Goal: Information Seeking & Learning: Learn about a topic

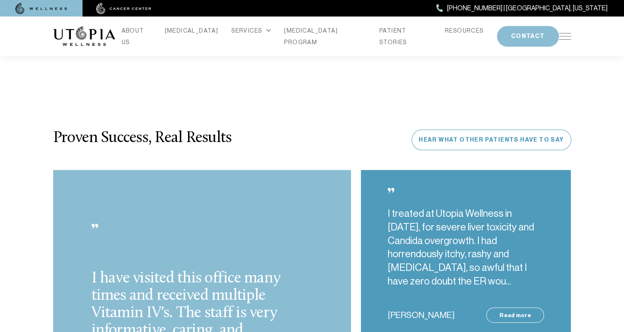
scroll to position [2228, 0]
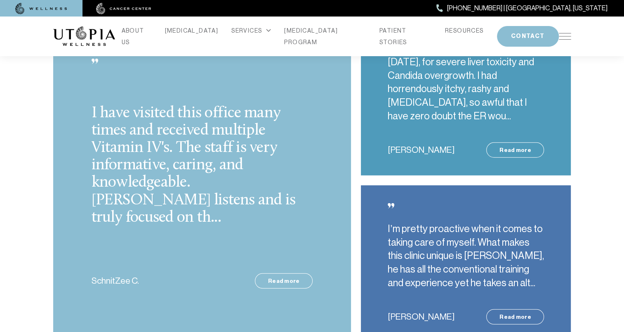
click at [545, 6] on span "[PHONE_NUMBER] | [GEOGRAPHIC_DATA], [US_STATE]" at bounding box center [527, 8] width 161 height 11
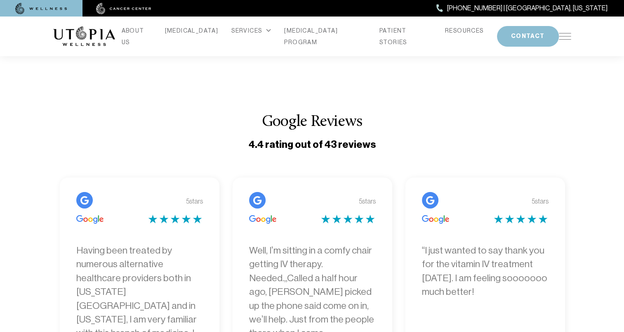
scroll to position [2641, 0]
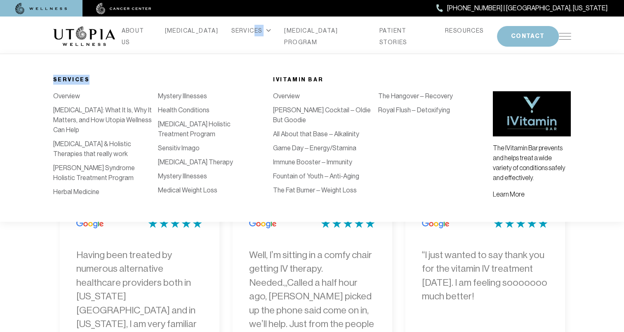
drag, startPoint x: 249, startPoint y: 39, endPoint x: 192, endPoint y: 85, distance: 73.1
click at [228, 61] on li "SERVICES Services Overview [MEDICAL_DATA]: What It Is, Why It Matters, and How …" at bounding box center [251, 43] width 46 height 36
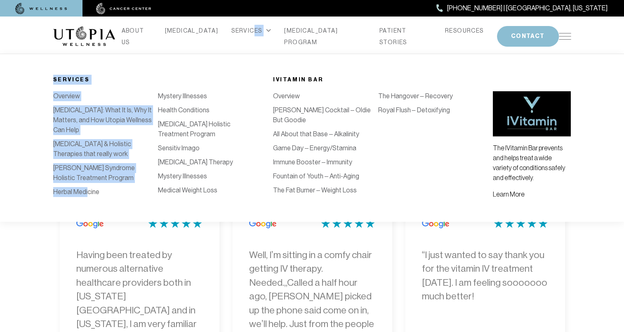
drag, startPoint x: 192, startPoint y: 85, endPoint x: 135, endPoint y: 87, distance: 57.0
click at [135, 87] on div "Services Overview [MEDICAL_DATA]: What It Is, Why It Matters, and How Utopia We…" at bounding box center [158, 138] width 220 height 126
click at [158, 71] on div "Services Overview [MEDICAL_DATA]: What It Is, Why It Matters, and How Utopia We…" at bounding box center [312, 138] width 624 height 168
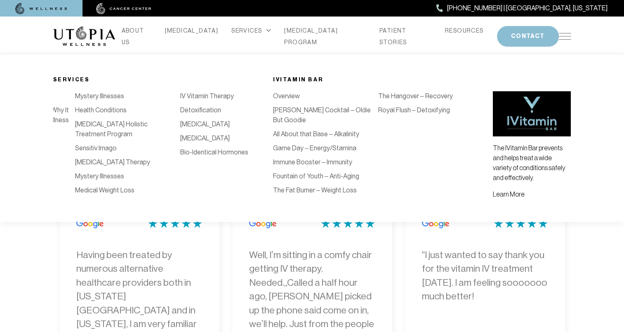
scroll to position [0, 0]
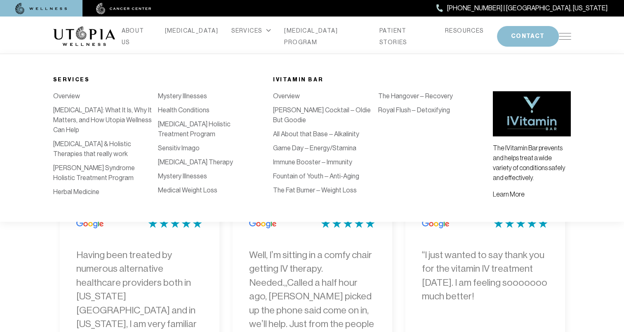
click at [57, 94] on link "Overview" at bounding box center [66, 96] width 27 height 8
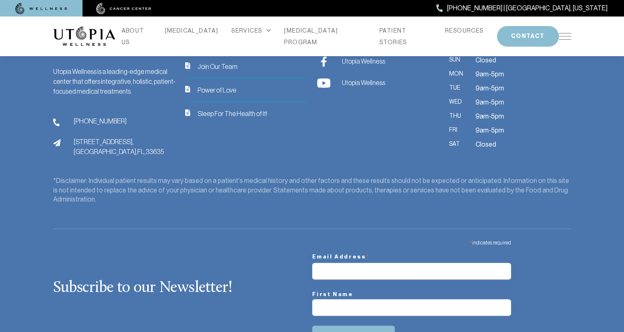
scroll to position [2232, 0]
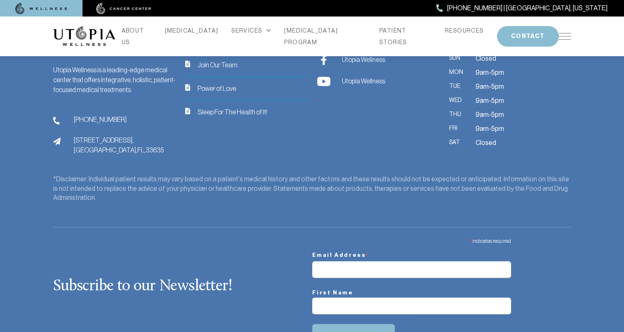
click at [562, 35] on img at bounding box center [565, 36] width 12 height 7
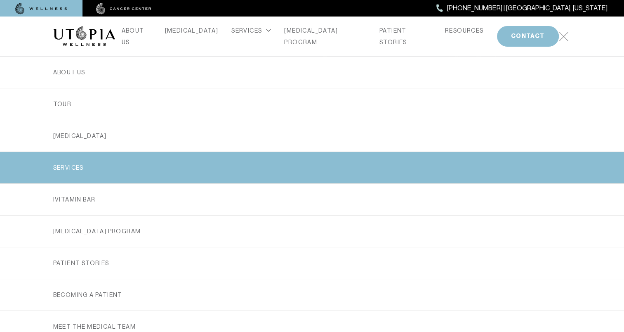
click at [120, 164] on link "SERVICES" at bounding box center [312, 167] width 518 height 31
click at [72, 163] on link "SERVICES" at bounding box center [312, 167] width 518 height 31
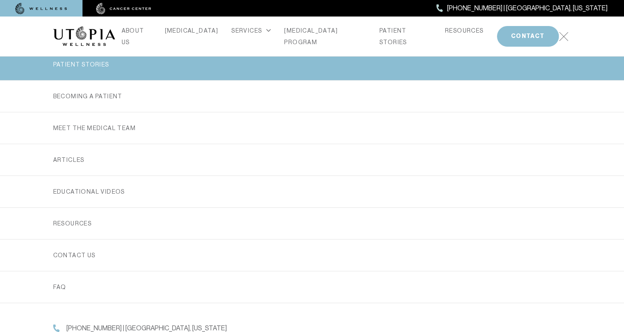
scroll to position [83, 0]
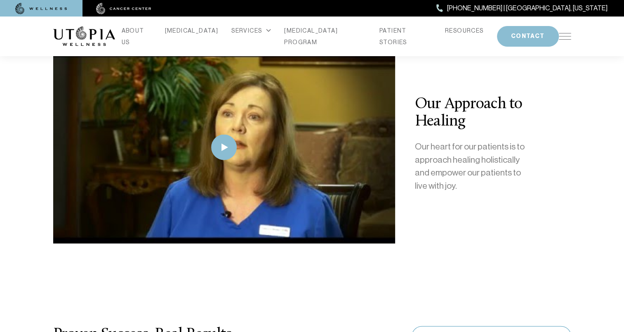
scroll to position [2111, 0]
